Goal: Task Accomplishment & Management: Complete application form

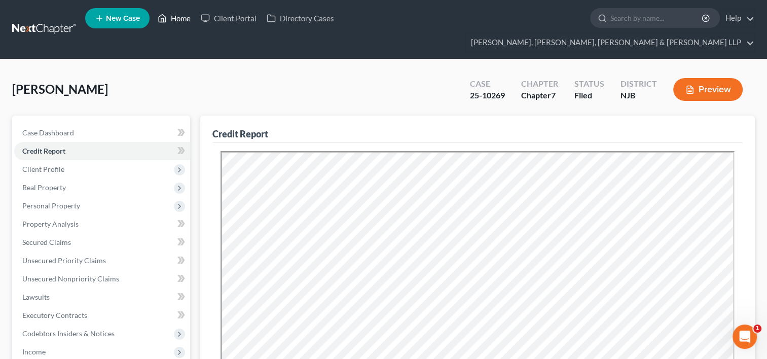
click at [186, 18] on link "Home" at bounding box center [173, 18] width 43 height 18
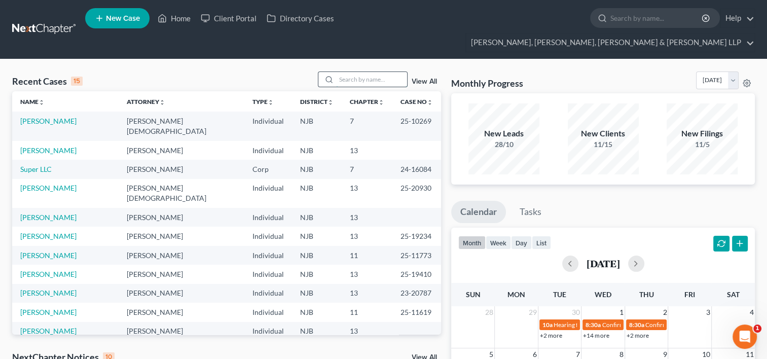
click at [355, 72] on input "search" at bounding box center [371, 79] width 71 height 15
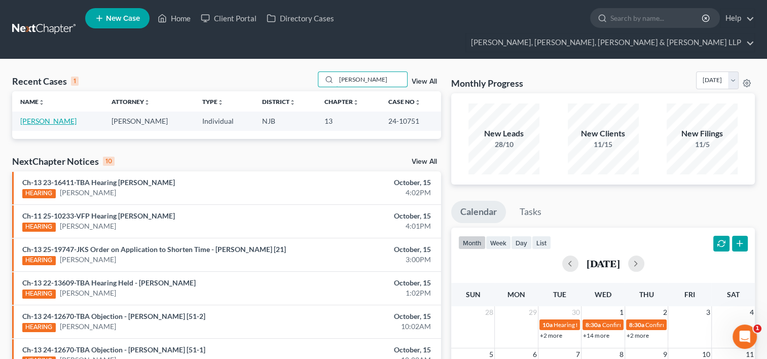
type input "[PERSON_NAME]"
click at [51, 117] on link "[PERSON_NAME]" at bounding box center [48, 121] width 56 height 9
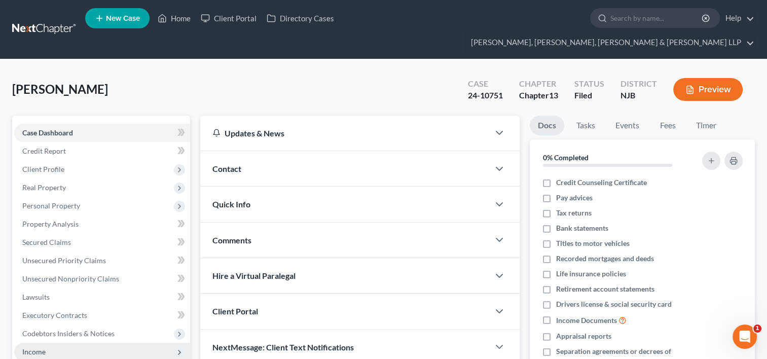
scroll to position [152, 0]
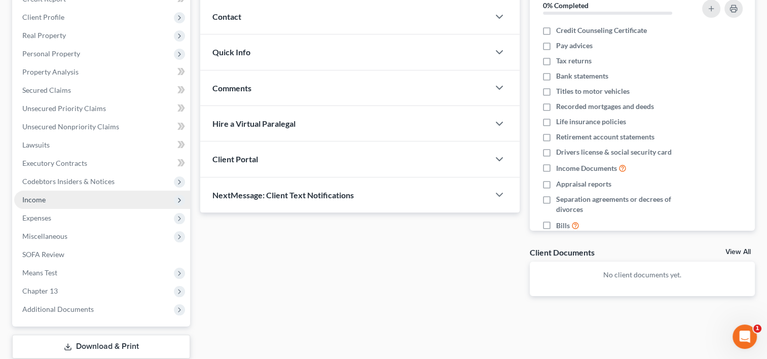
click at [61, 190] on span "Income" at bounding box center [102, 199] width 176 height 18
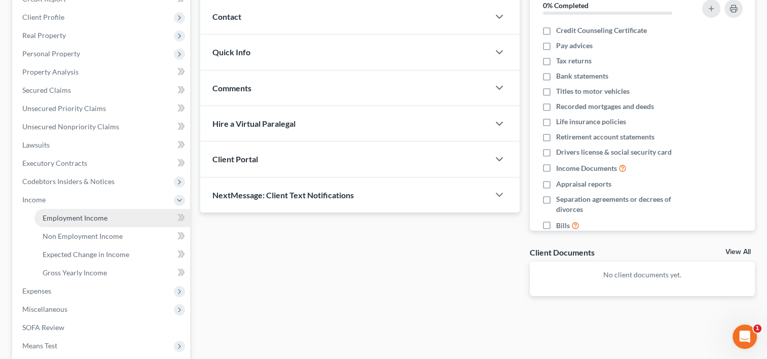
click at [75, 213] on span "Employment Income" at bounding box center [75, 217] width 65 height 9
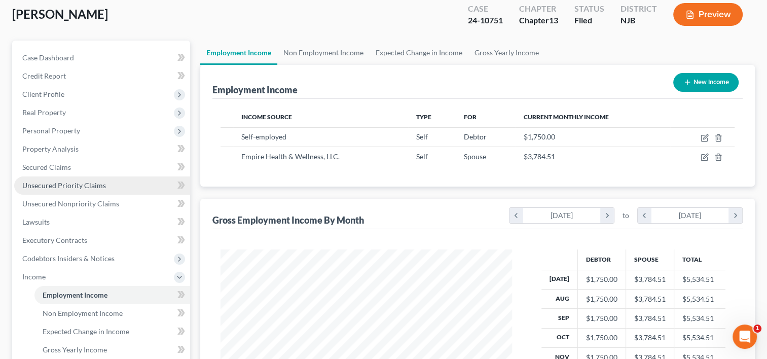
scroll to position [152, 0]
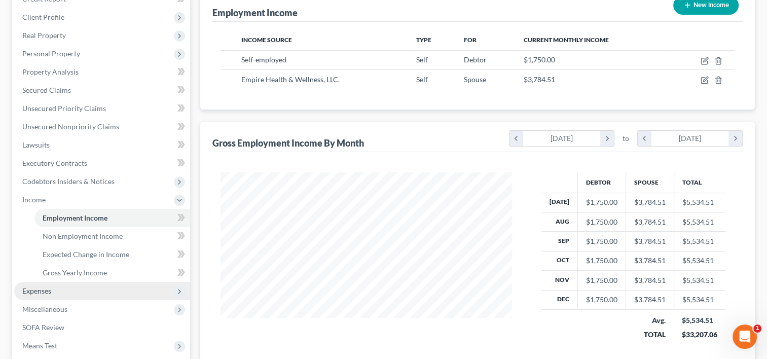
click at [53, 282] on span "Expenses" at bounding box center [102, 291] width 176 height 18
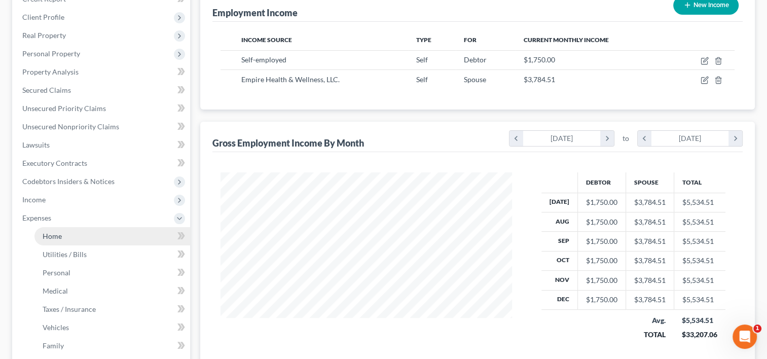
click at [44, 232] on span "Home" at bounding box center [52, 236] width 19 height 9
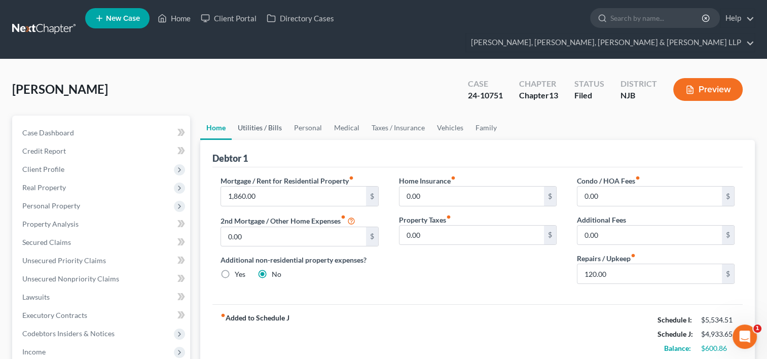
click at [261, 116] on link "Utilities / Bills" at bounding box center [260, 128] width 56 height 24
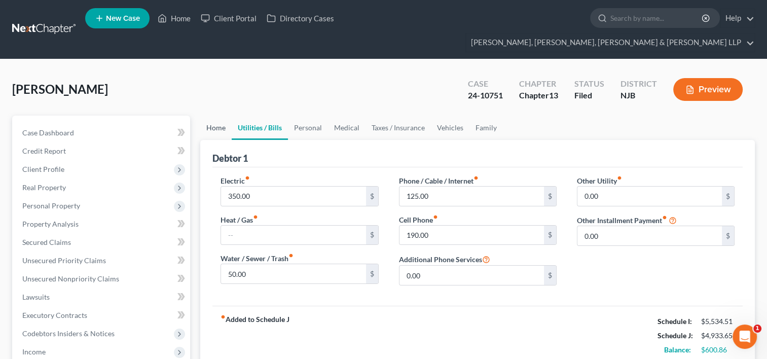
click at [216, 116] on link "Home" at bounding box center [215, 128] width 31 height 24
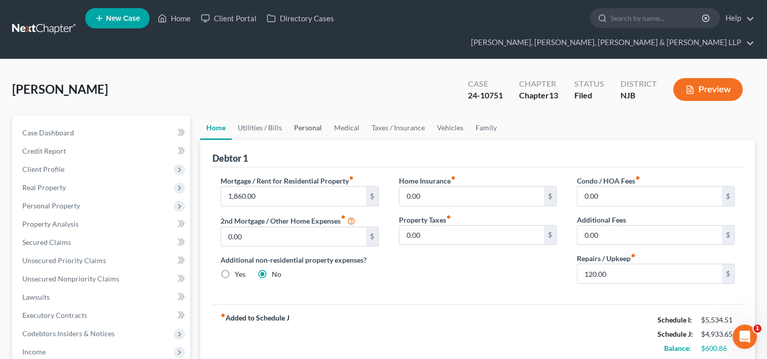
click at [308, 116] on link "Personal" at bounding box center [308, 128] width 40 height 24
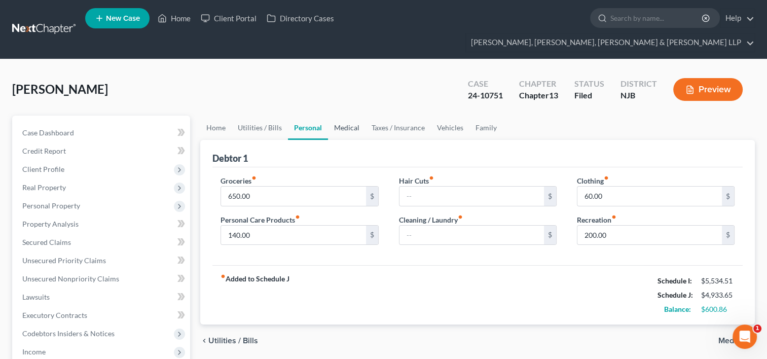
click at [358, 116] on link "Medical" at bounding box center [346, 128] width 37 height 24
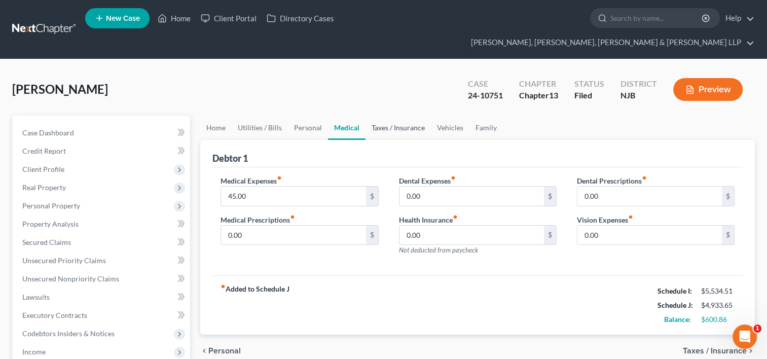
click at [396, 116] on link "Taxes / Insurance" at bounding box center [397, 128] width 65 height 24
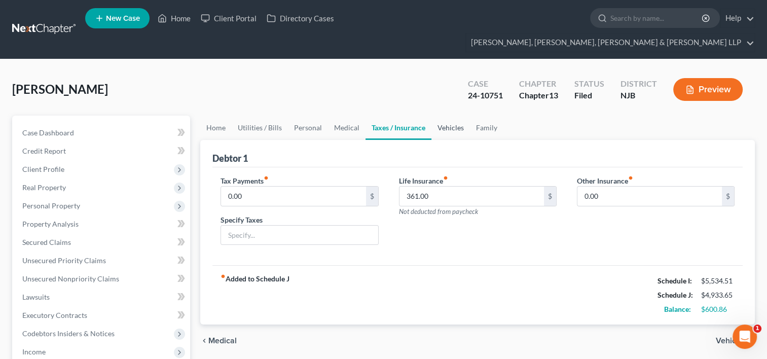
click at [449, 116] on link "Vehicles" at bounding box center [450, 128] width 39 height 24
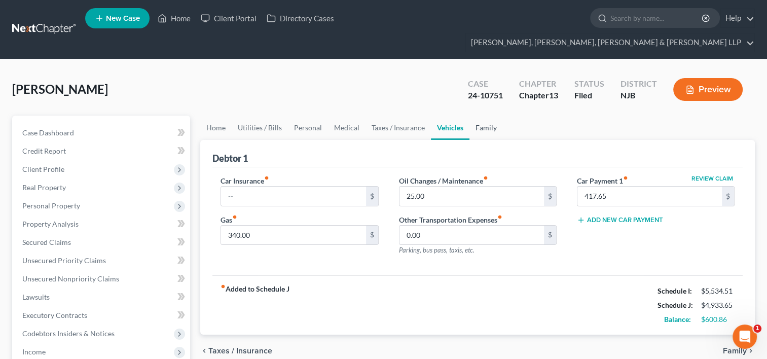
click at [483, 116] on link "Family" at bounding box center [485, 128] width 33 height 24
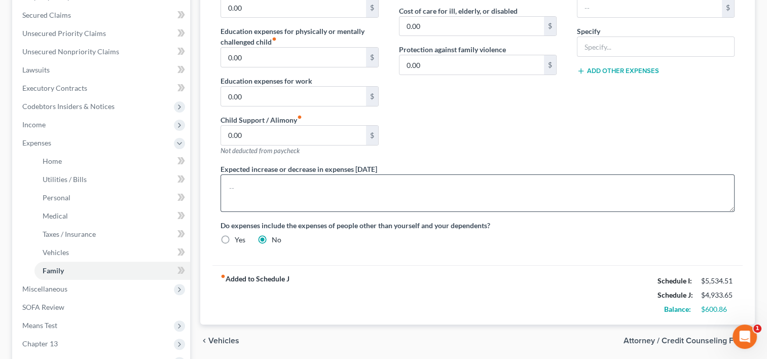
scroll to position [298, 0]
